Goal: Transaction & Acquisition: Purchase product/service

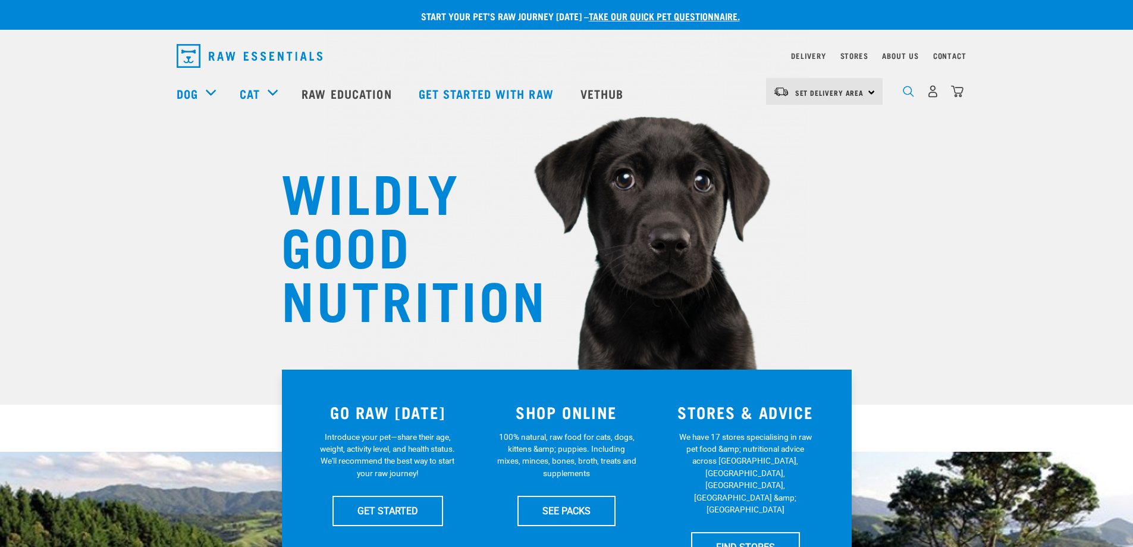
click at [908, 95] on img "dropdown navigation" at bounding box center [908, 91] width 11 height 11
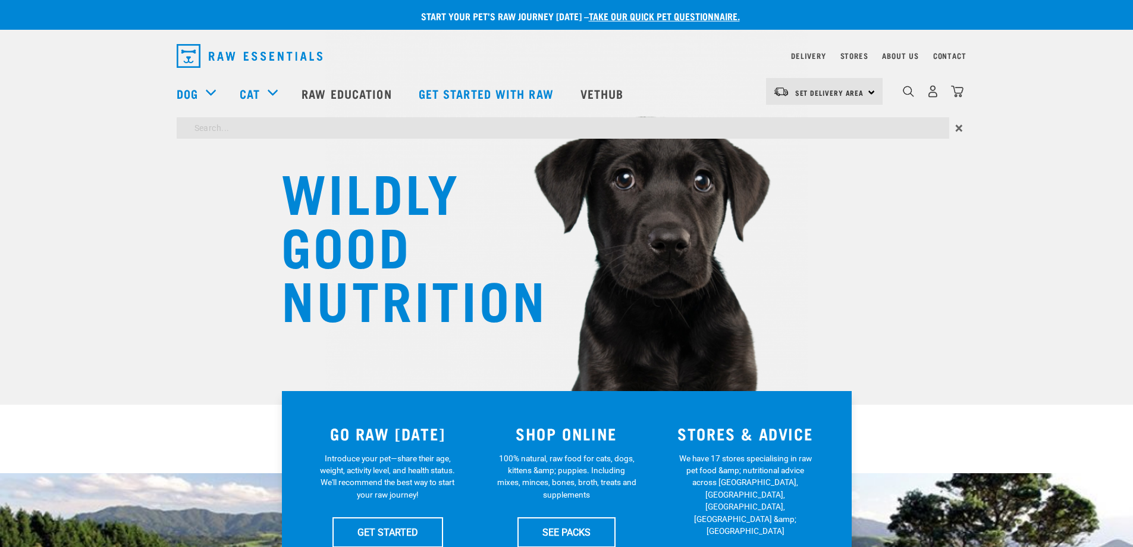
click at [524, 130] on input "search" at bounding box center [563, 127] width 773 height 21
type input "power mix"
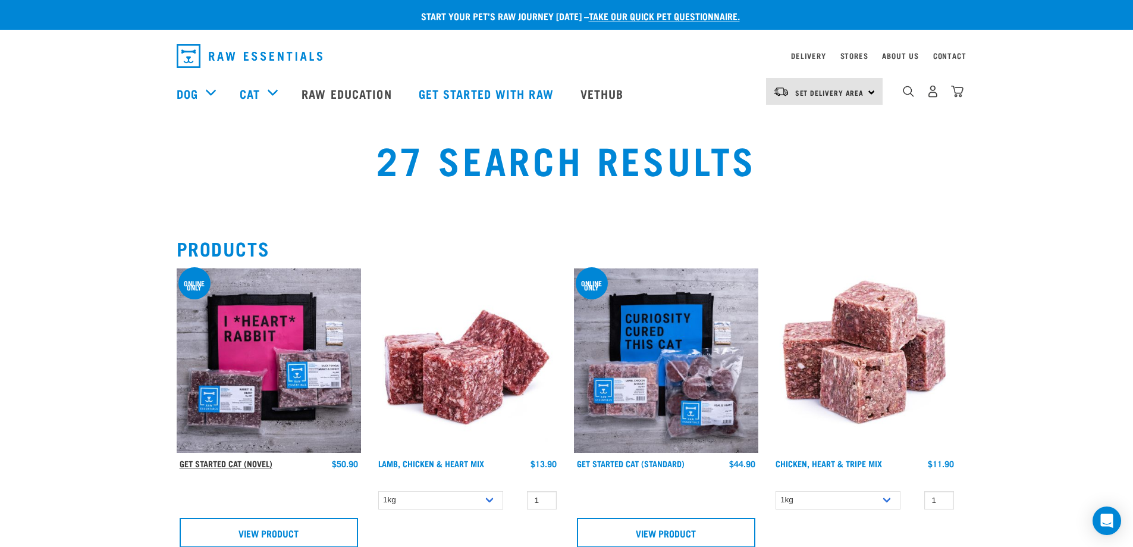
click at [236, 461] on link "Get Started Cat (Novel)" at bounding box center [226, 463] width 93 height 4
